Goal: Navigation & Orientation: Understand site structure

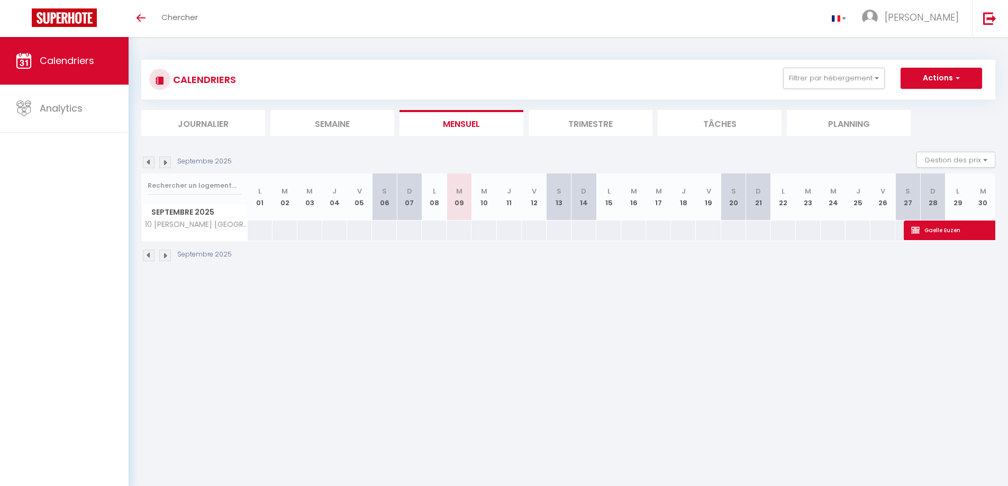
click at [586, 104] on div "CALENDRIERS Filtrer par hébergement Tous 10 Vaquez royat · Elégant Plein Centre…" at bounding box center [568, 98] width 854 height 76
click at [589, 115] on li "Trimestre" at bounding box center [591, 123] width 124 height 26
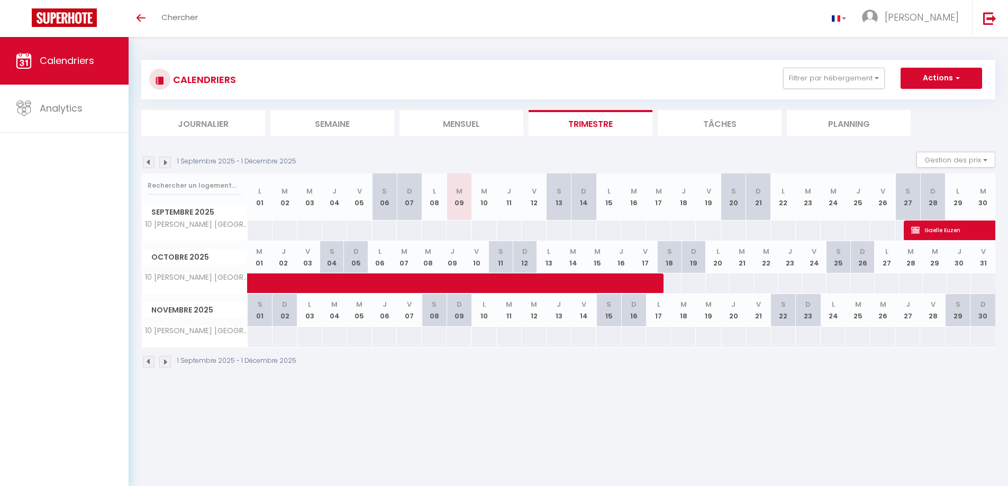
click at [563, 68] on div "CALENDRIERS Filtrer par hébergement Tous 10 Vaquez royat · Elégant Plein Centre…" at bounding box center [568, 80] width 838 height 24
click at [469, 78] on div "CALENDRIERS Filtrer par hébergement Tous 10 Vaquez royat · Elégant Plein Centre…" at bounding box center [568, 80] width 838 height 24
